Goal: Task Accomplishment & Management: Manage account settings

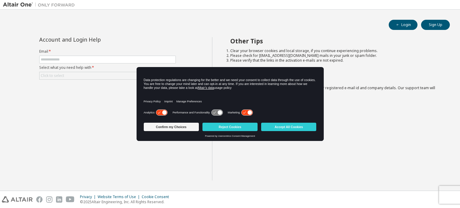
click at [227, 122] on div "Confirm my Choices Reject Cookies Accept All Cookies" at bounding box center [230, 127] width 173 height 14
click at [221, 126] on button "Reject Cookies" at bounding box center [229, 127] width 55 height 8
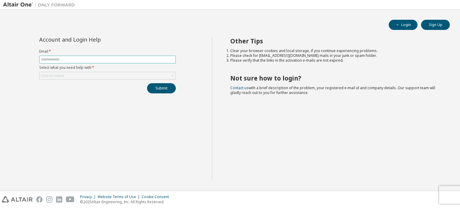
click at [62, 61] on input "text" at bounding box center [107, 59] width 133 height 5
type input "**********"
click at [93, 77] on div "Click to select" at bounding box center [107, 75] width 136 height 7
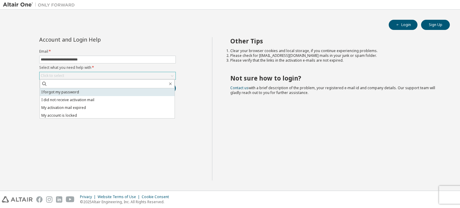
click at [82, 94] on li "I forgot my password" at bounding box center [107, 92] width 135 height 8
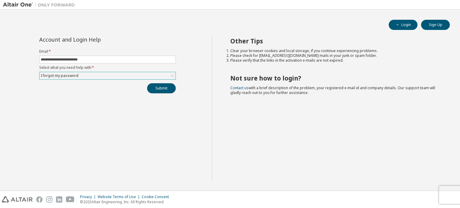
click at [150, 89] on button "Submit" at bounding box center [161, 88] width 29 height 10
